Goal: Task Accomplishment & Management: Manage account settings

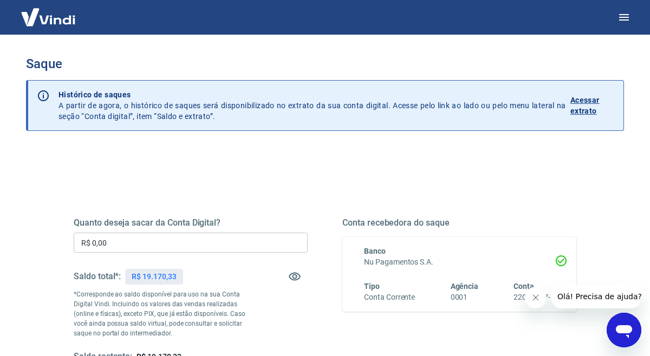
drag, startPoint x: 145, startPoint y: 278, endPoint x: 179, endPoint y: 278, distance: 34.1
click at [181, 282] on div "R$ 19.170,33" at bounding box center [153, 277] width 57 height 16
drag, startPoint x: 143, startPoint y: 279, endPoint x: 188, endPoint y: 280, distance: 44.9
click at [188, 280] on div "Saldo total*: R$ 19.170,33" at bounding box center [191, 277] width 234 height 26
copy p "19.170,33"
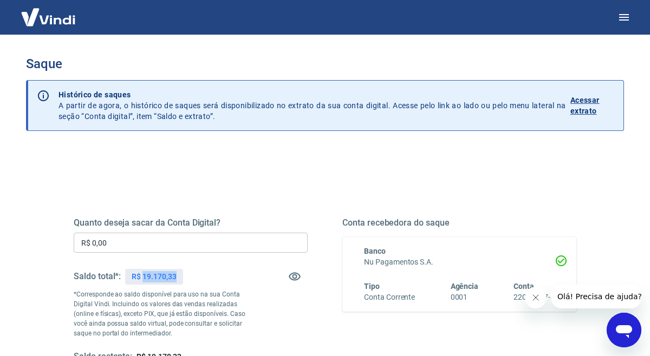
click at [161, 238] on input "R$ 0,00" at bounding box center [191, 243] width 234 height 20
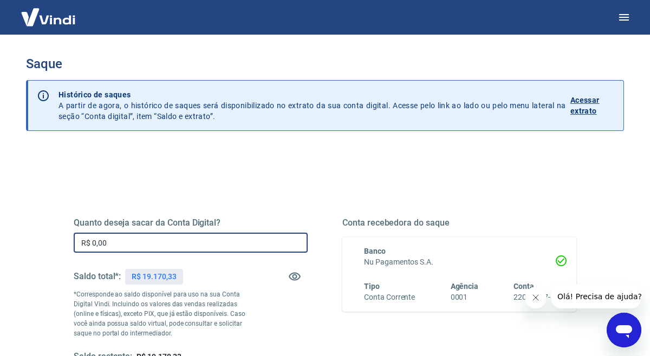
click at [161, 238] on input "R$ 0,00" at bounding box center [191, 243] width 234 height 20
paste input "19.170,33"
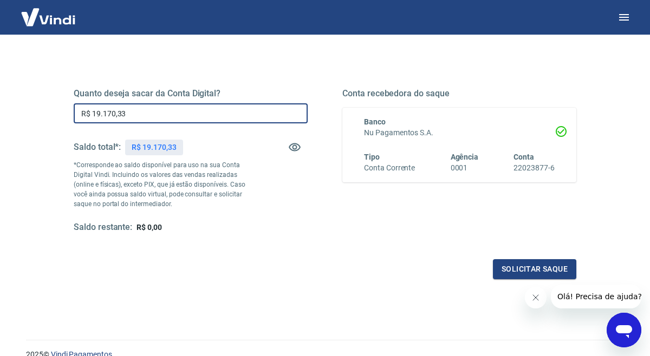
scroll to position [131, 0]
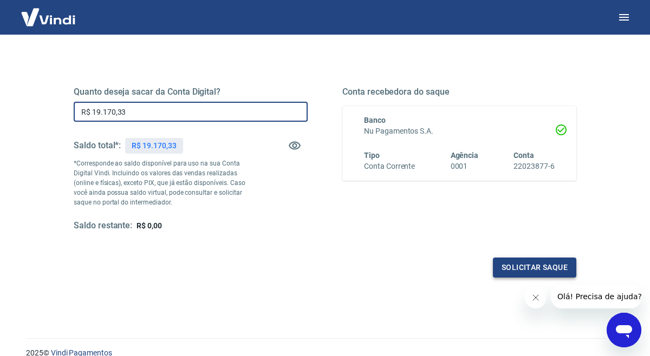
type input "R$ 19.170,33"
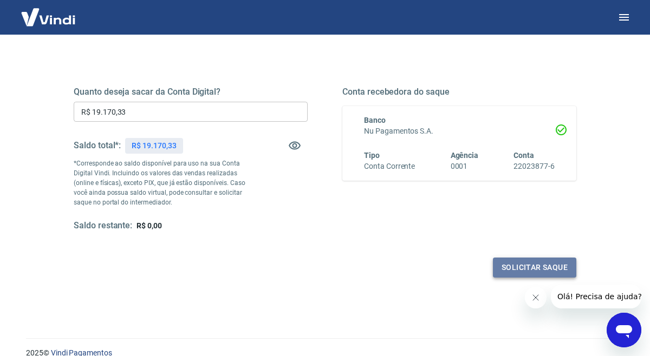
click at [536, 259] on button "Solicitar saque" at bounding box center [534, 268] width 83 height 20
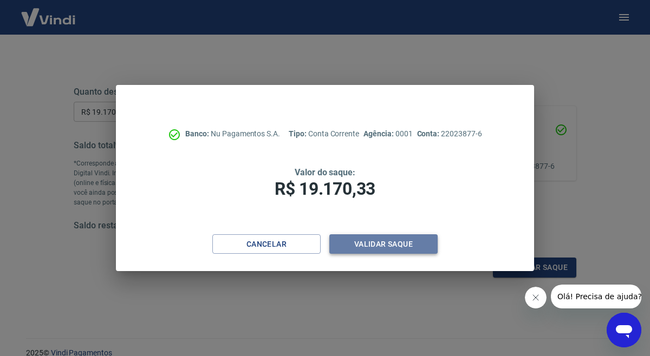
click at [386, 245] on button "Validar saque" at bounding box center [383, 244] width 108 height 20
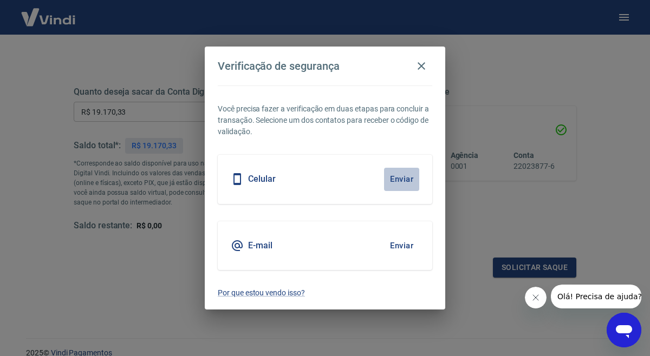
click at [387, 182] on button "Enviar" at bounding box center [401, 179] width 35 height 23
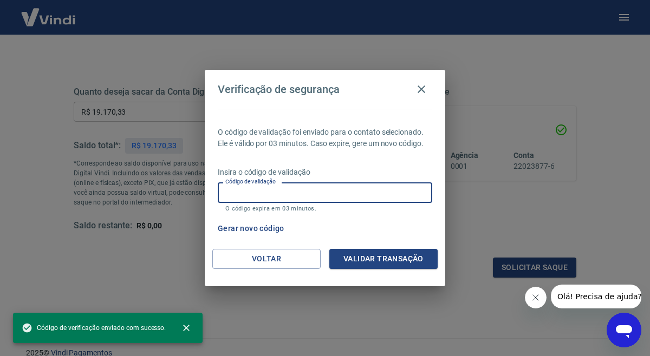
click at [371, 192] on input "Código de validação" at bounding box center [325, 192] width 214 height 20
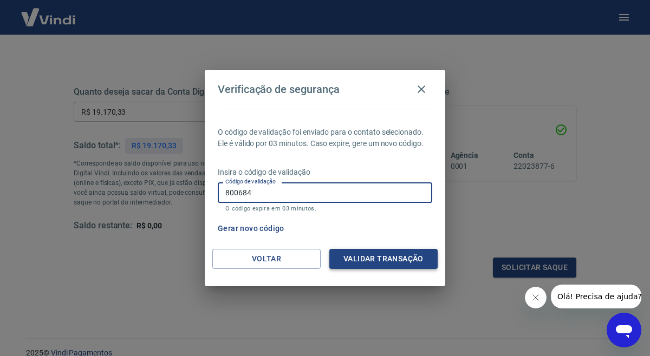
type input "800684"
click at [390, 263] on button "Validar transação" at bounding box center [383, 259] width 108 height 20
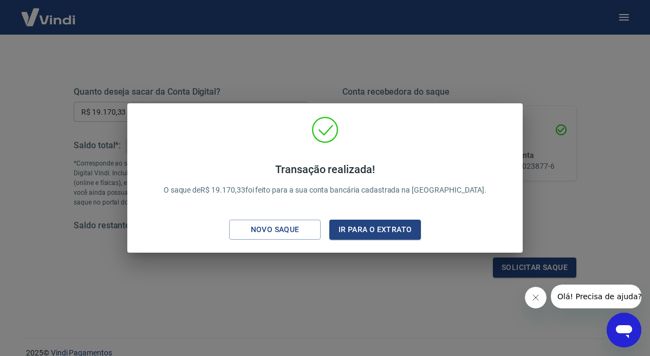
click at [252, 12] on div "Transação realizada! O saque de R$ 19.170,33 foi feito para a sua conta bancári…" at bounding box center [325, 178] width 650 height 356
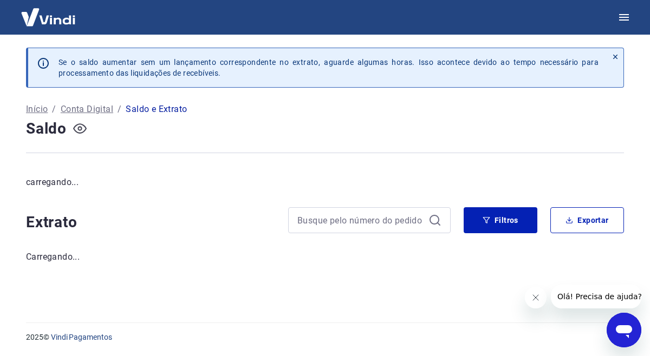
click at [77, 133] on icon "button" at bounding box center [80, 128] width 14 height 10
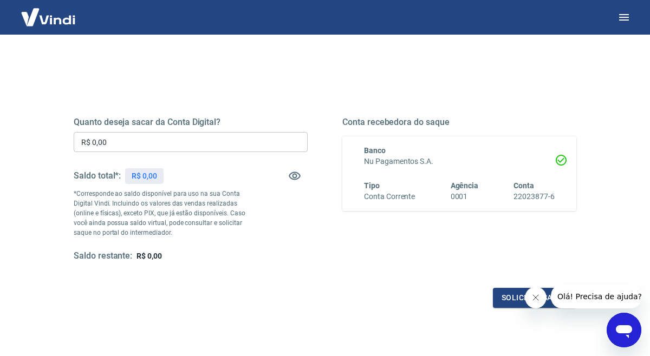
scroll to position [179, 0]
